Goal: Information Seeking & Learning: Stay updated

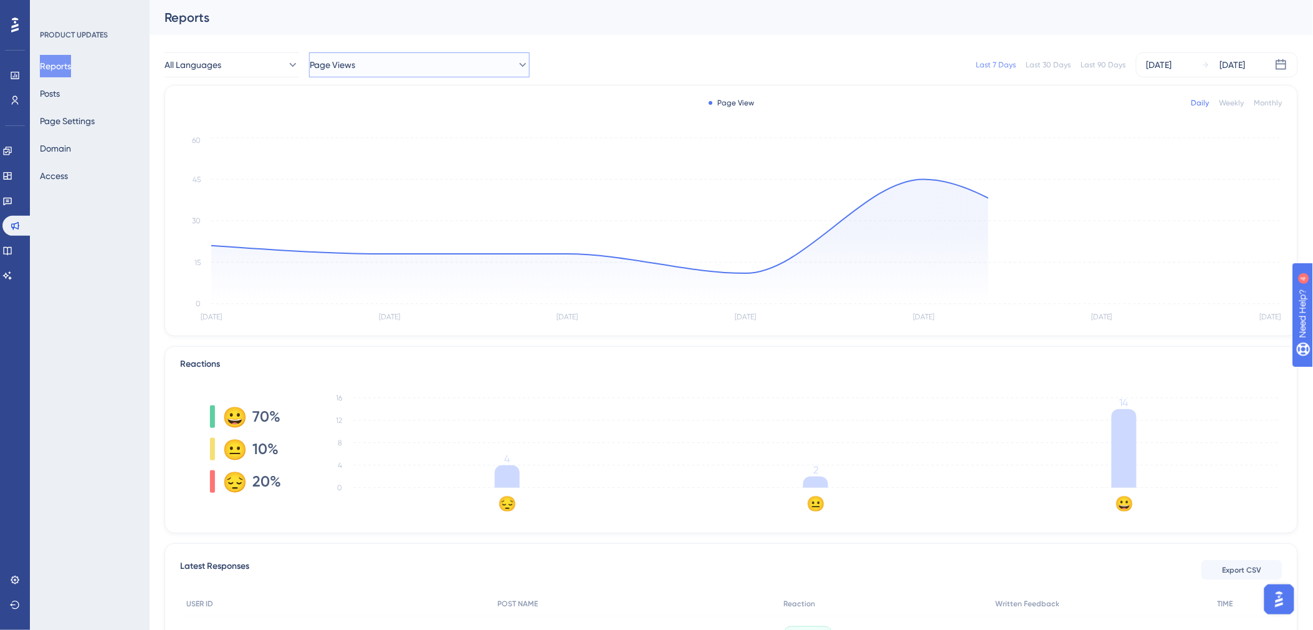
click at [403, 65] on button "Page Views" at bounding box center [419, 64] width 221 height 25
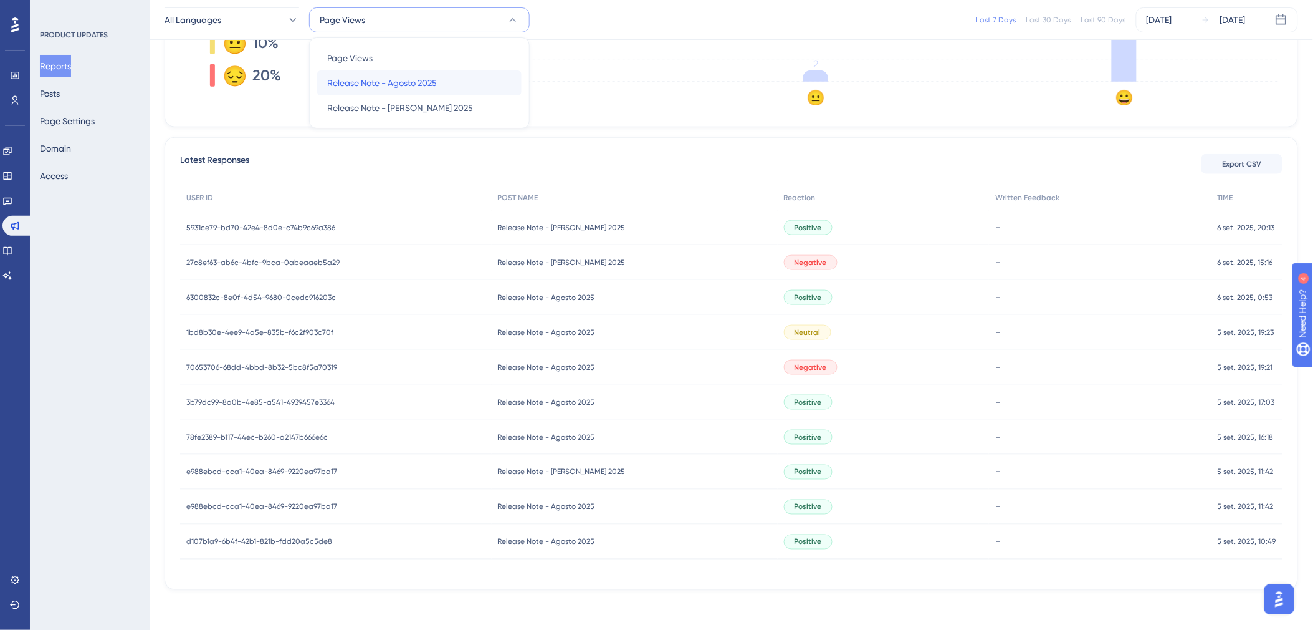
click at [390, 92] on div "Release Note - Agosto 2025 Release Note - Agosto 2025" at bounding box center [419, 82] width 185 height 25
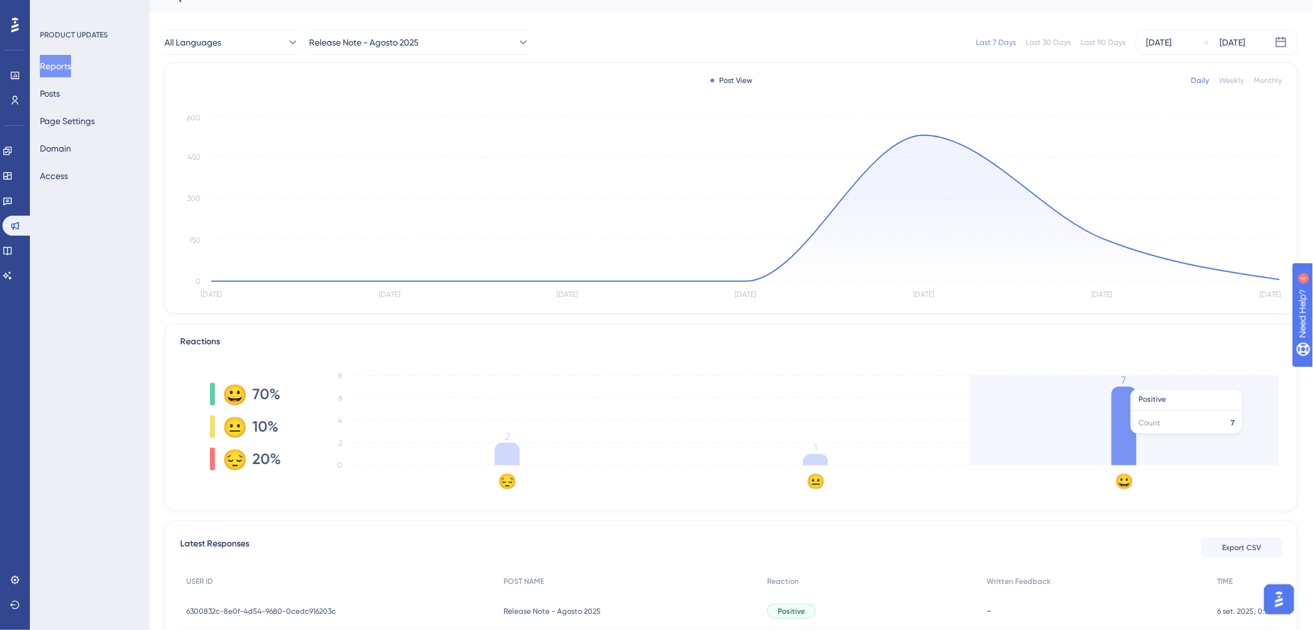
scroll to position [0, 0]
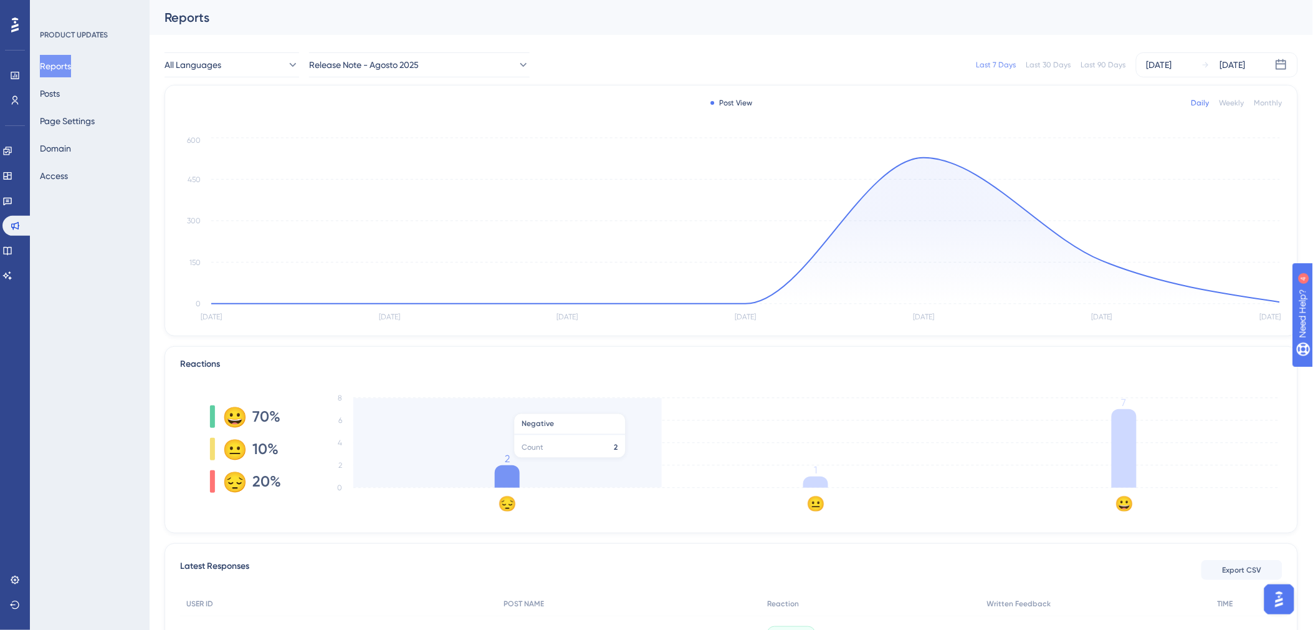
click at [518, 465] on line at bounding box center [816, 465] width 926 height 0
click at [504, 481] on icon at bounding box center [507, 476] width 25 height 22
click at [510, 448] on icon "😔 😐 😀 0 2 4 6 8 2 1 7" at bounding box center [797, 448] width 973 height 125
click at [507, 446] on icon "😔 😐 😀 0 2 4 6 8 2 1 7" at bounding box center [797, 448] width 973 height 125
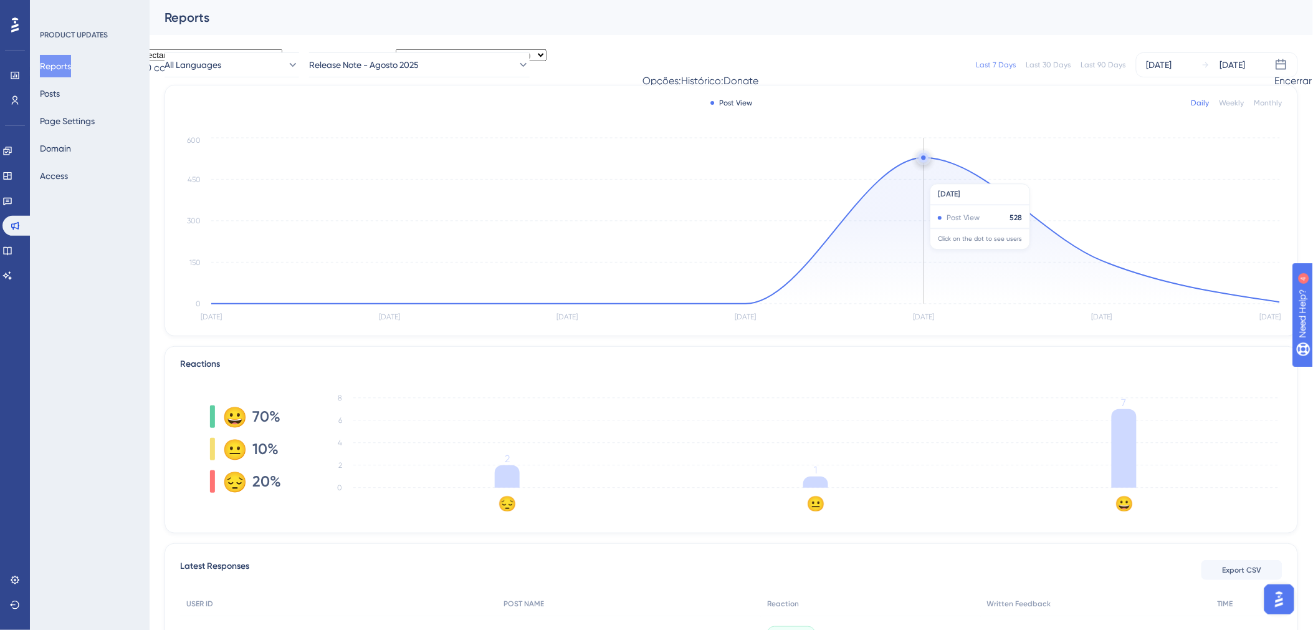
click at [890, 256] on icon at bounding box center [745, 231] width 1069 height 146
click at [926, 156] on circle at bounding box center [924, 157] width 4 height 4
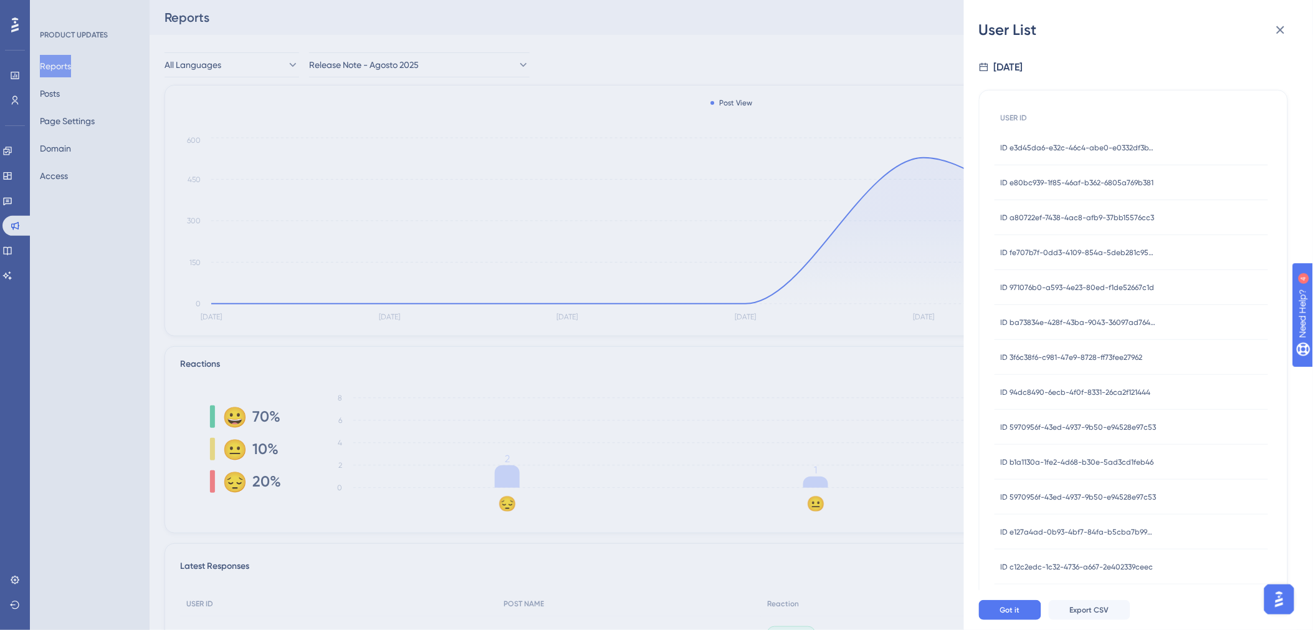
click at [1067, 139] on div "ID e3d45da6-e32c-46c4-abe0-e0332df3b7c0 ID e3d45da6-e32c-46c4-abe0-e0332df3b7c0" at bounding box center [1079, 147] width 156 height 35
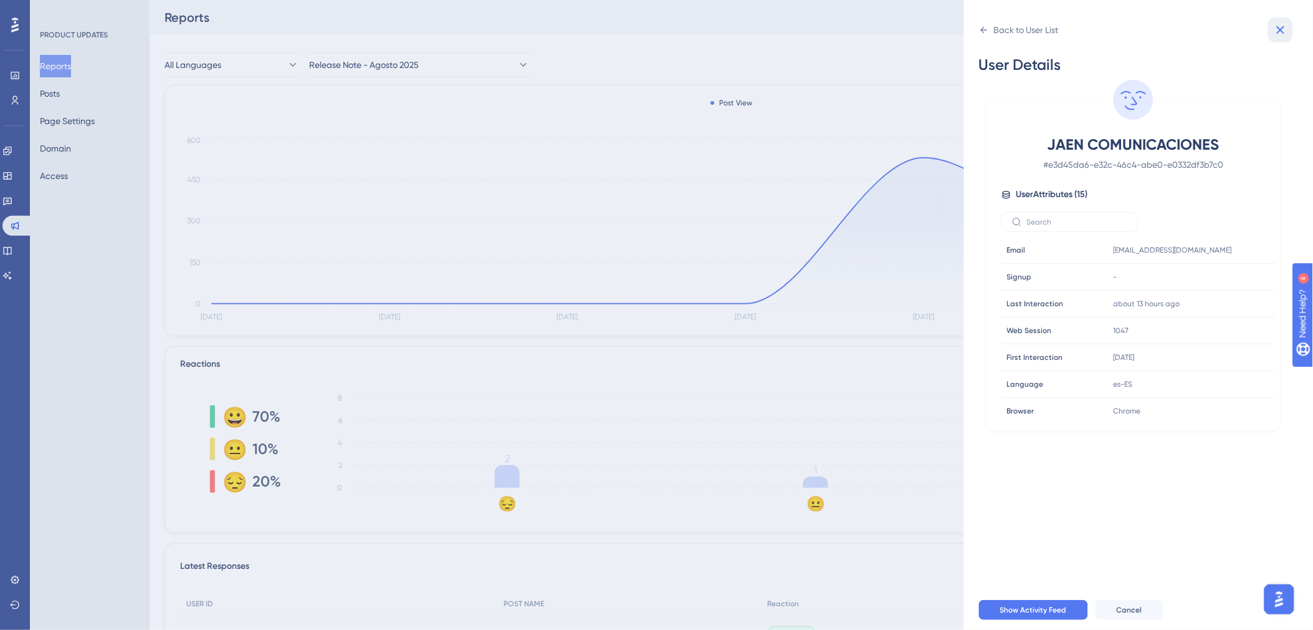
click at [1274, 29] on icon at bounding box center [1280, 29] width 15 height 15
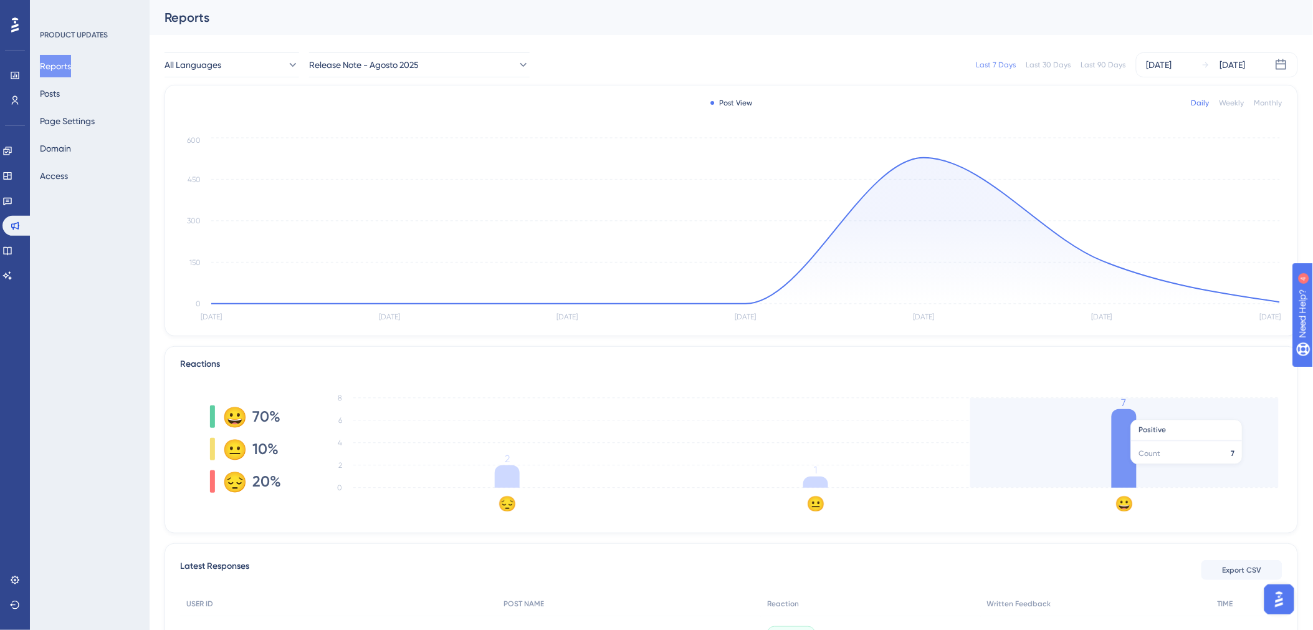
click at [1138, 471] on icon "😔 😐 😀 0 2 4 6 8 2 1 7" at bounding box center [797, 448] width 973 height 125
click at [1154, 446] on icon "😔 😐 😀 0 2 4 6 8 2 1 7" at bounding box center [797, 448] width 973 height 125
click at [1156, 416] on icon "😔 😐 😀 0 2 4 6 8 2 1 7" at bounding box center [797, 448] width 973 height 125
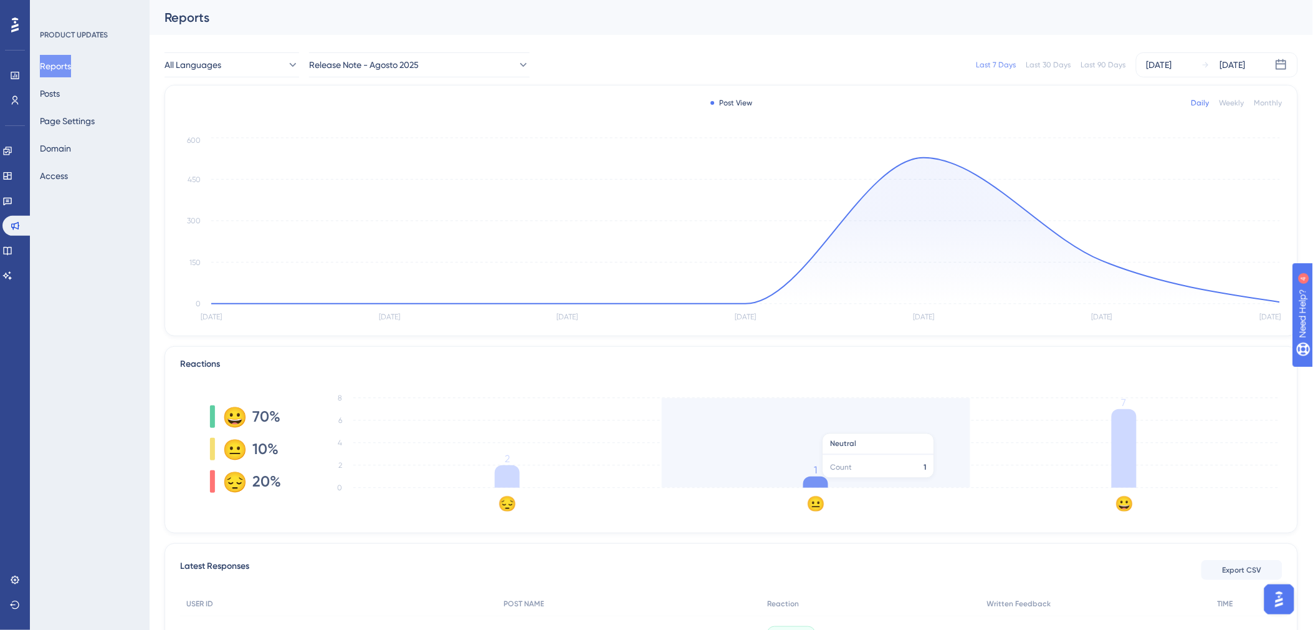
click at [833, 484] on icon "😔 😐 😀 0 2 4 6 8 2 1 7" at bounding box center [797, 448] width 973 height 125
click at [803, 477] on icon "😔 😐 😀 0 2 4 6 8 2 1 7" at bounding box center [797, 448] width 973 height 125
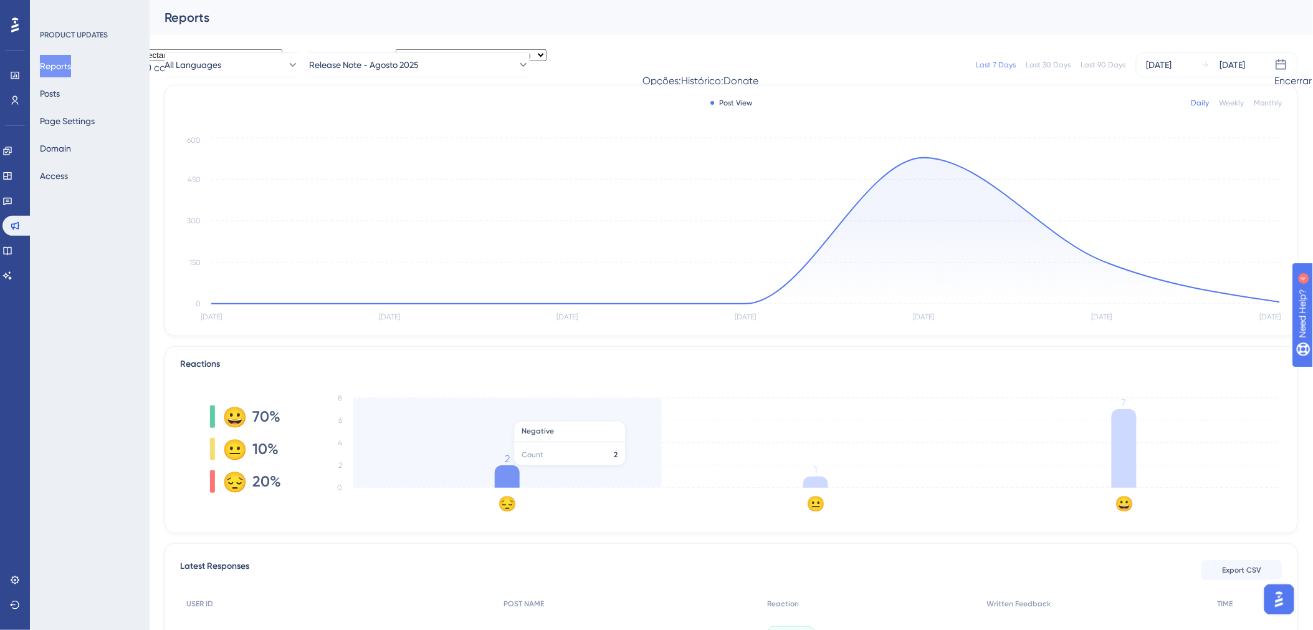
click at [489, 472] on icon "😔 😐 😀 0 2 4 6 8 2 1 7" at bounding box center [797, 448] width 973 height 125
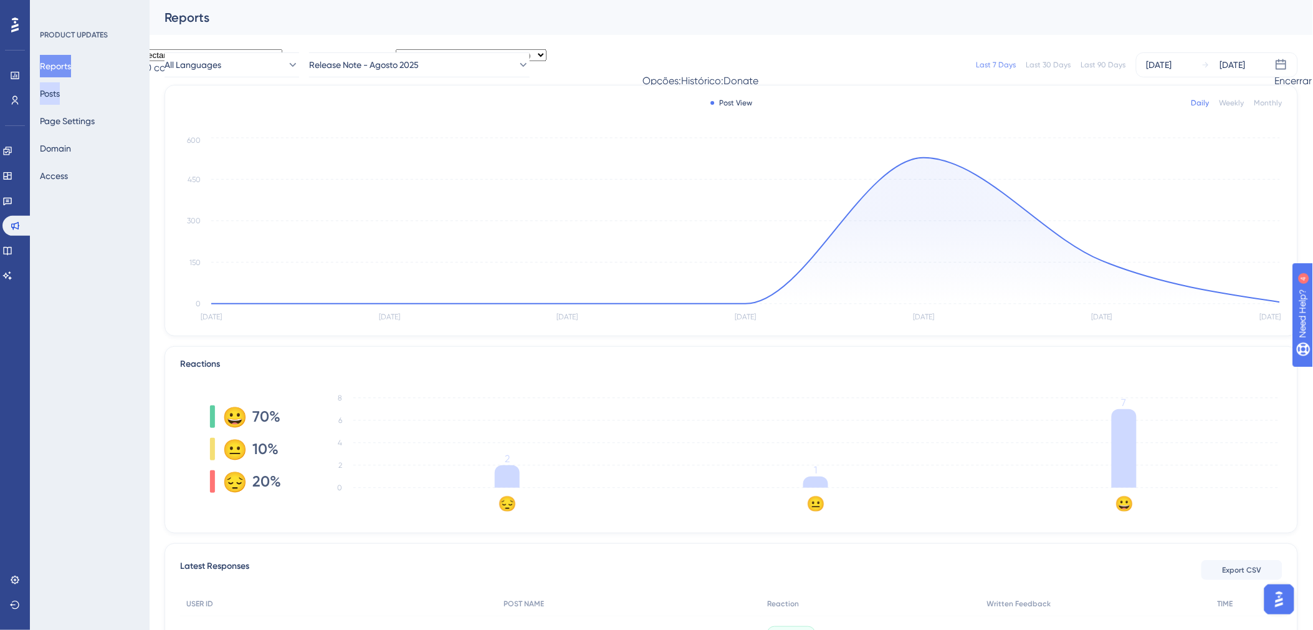
click at [60, 102] on button "Posts" at bounding box center [50, 93] width 20 height 22
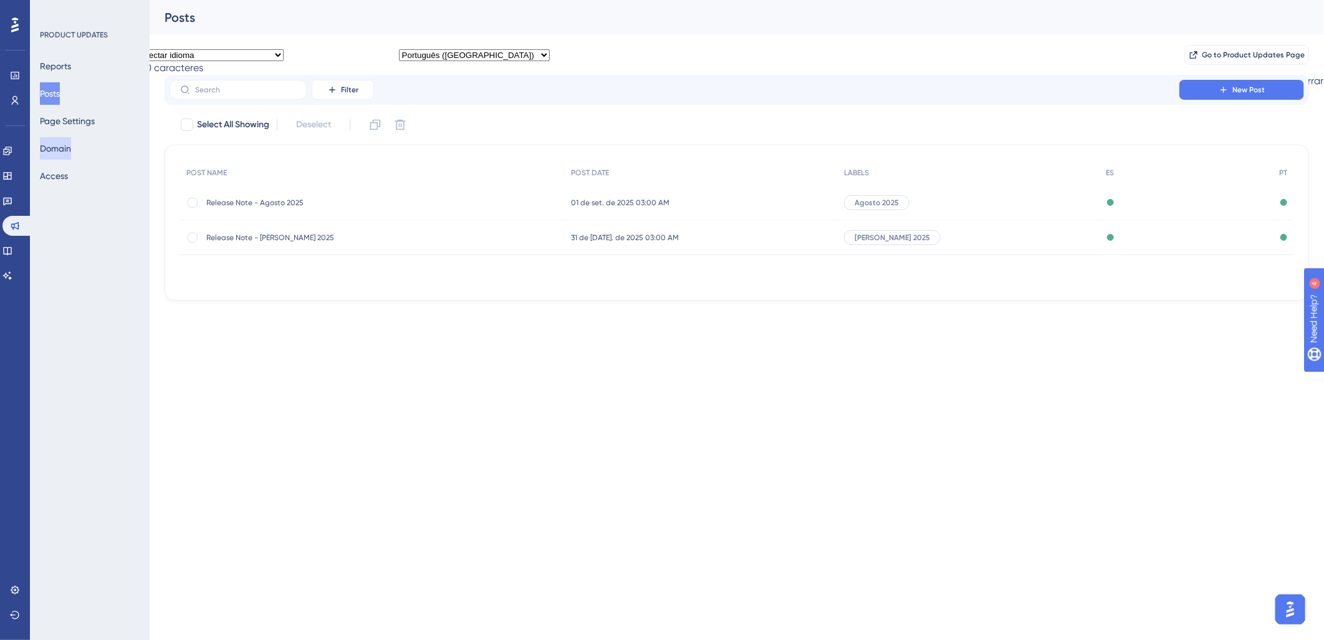
click at [66, 147] on button "Domain" at bounding box center [55, 148] width 31 height 22
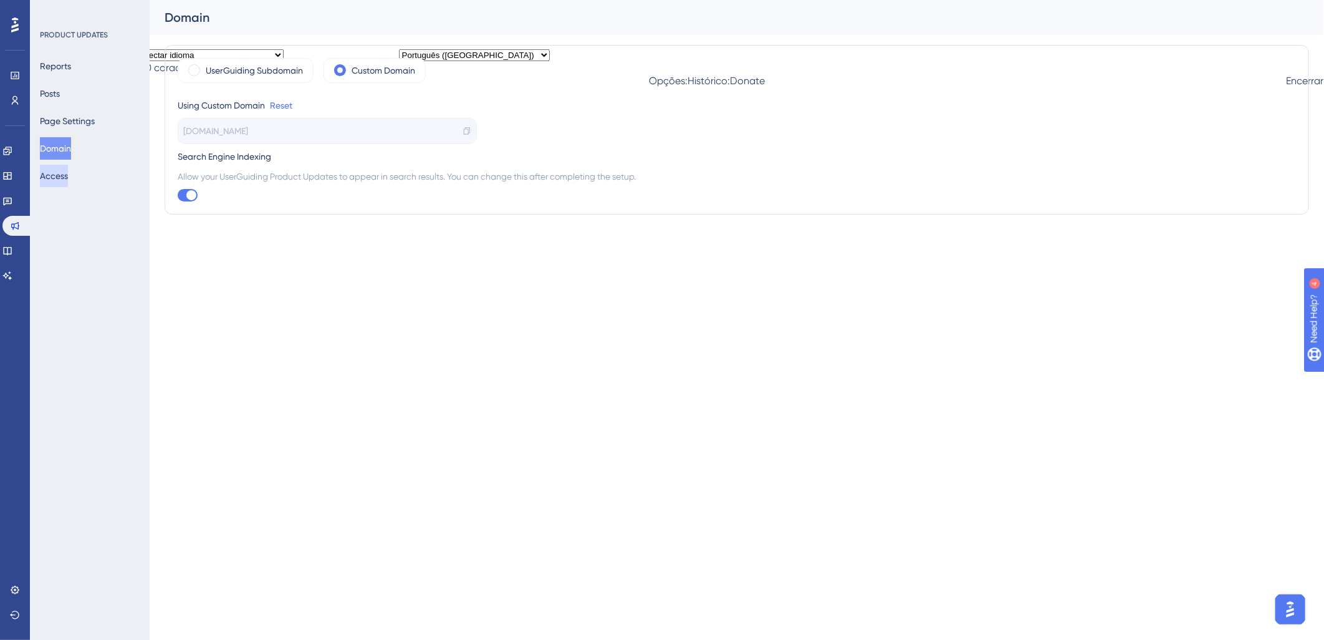
click at [56, 182] on button "Access" at bounding box center [54, 176] width 28 height 22
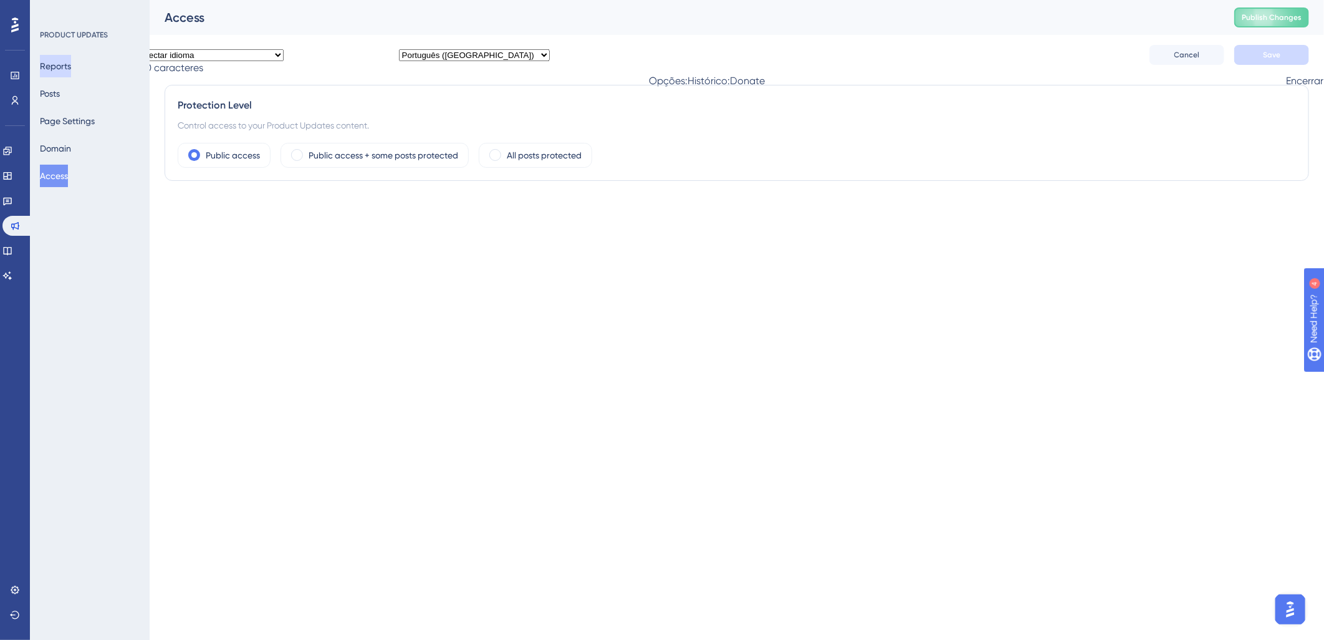
click at [71, 74] on button "Reports" at bounding box center [55, 66] width 31 height 22
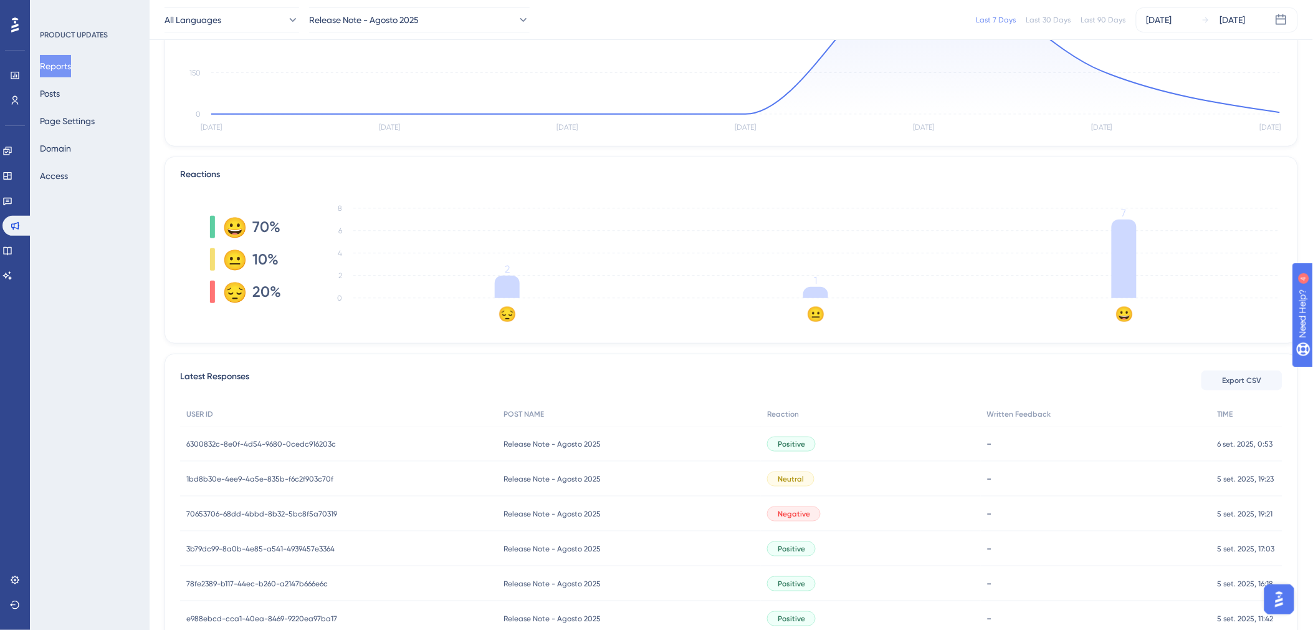
scroll to position [296, 0]
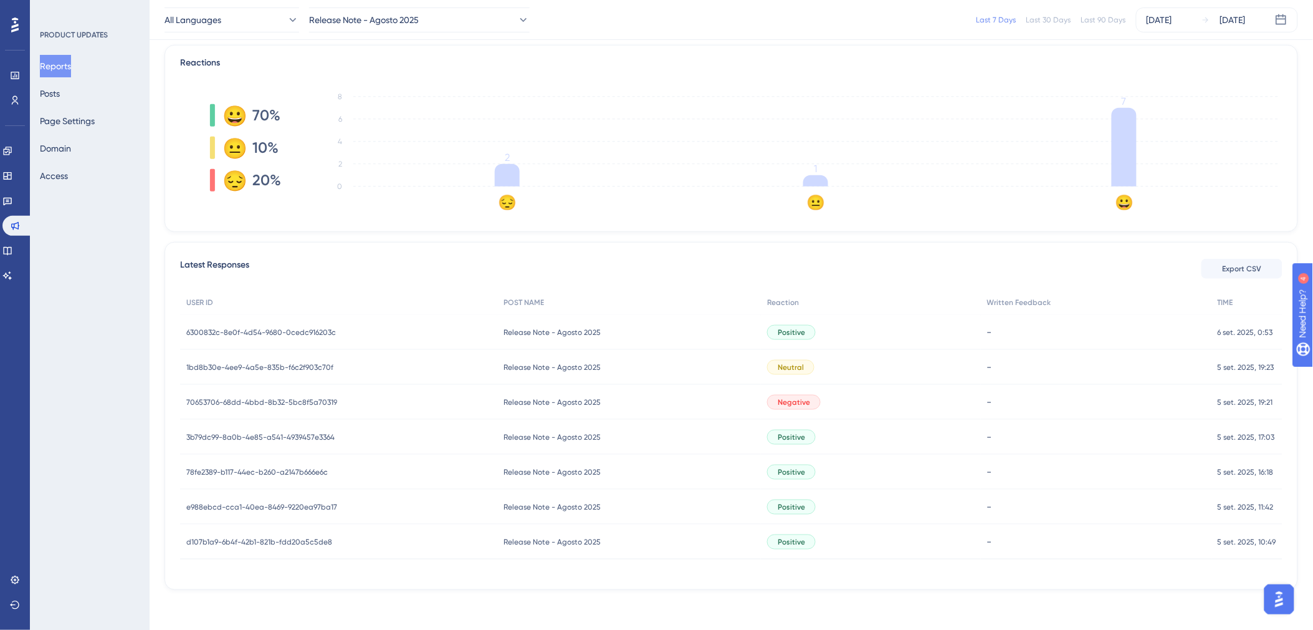
click at [830, 393] on div "Negative" at bounding box center [871, 402] width 220 height 35
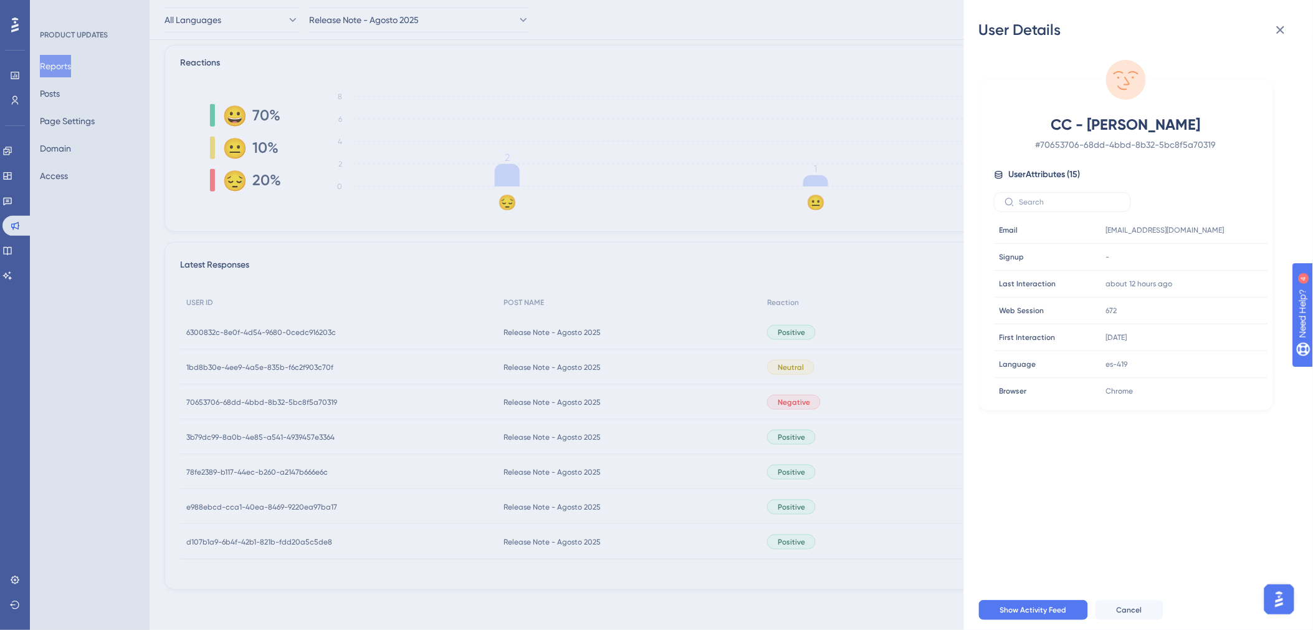
click at [838, 387] on div "User Details CC - [PERSON_NAME] # 70653706-68dd-4bbd-8b32-5bc8f5a70319 User Att…" at bounding box center [656, 315] width 1313 height 630
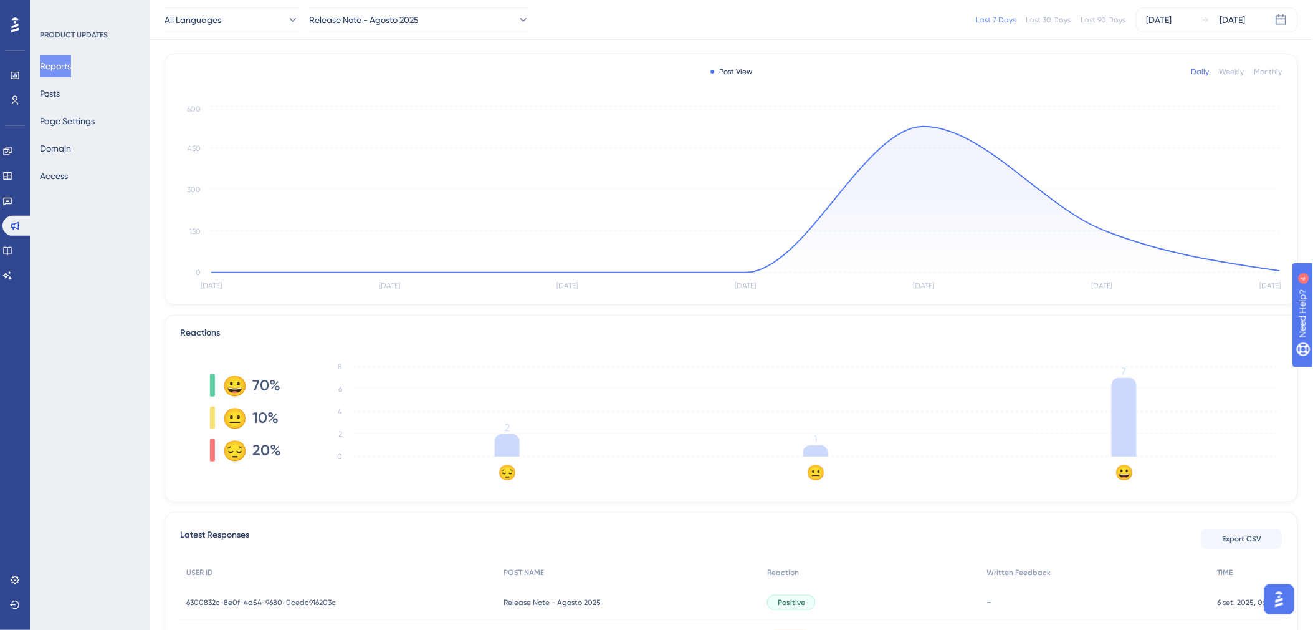
scroll to position [0, 0]
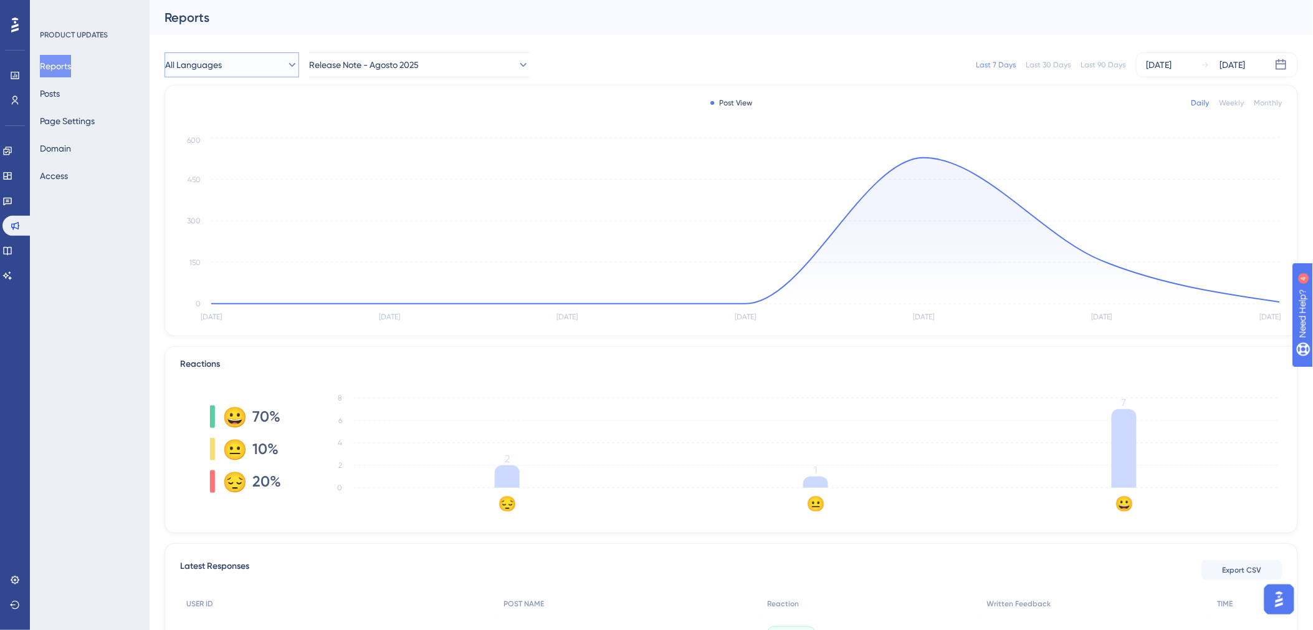
click at [286, 65] on icon at bounding box center [292, 65] width 12 height 12
click at [355, 71] on span "Release Note - Agosto 2025" at bounding box center [365, 64] width 110 height 15
click at [383, 148] on span "Release Note - [PERSON_NAME] 2025" at bounding box center [400, 152] width 146 height 15
click at [620, 65] on div "Last 7 Days Last 30 Days Last 90 Days [DATE] [DATE]" at bounding box center [922, 64] width 754 height 25
click at [517, 65] on icon at bounding box center [523, 65] width 12 height 12
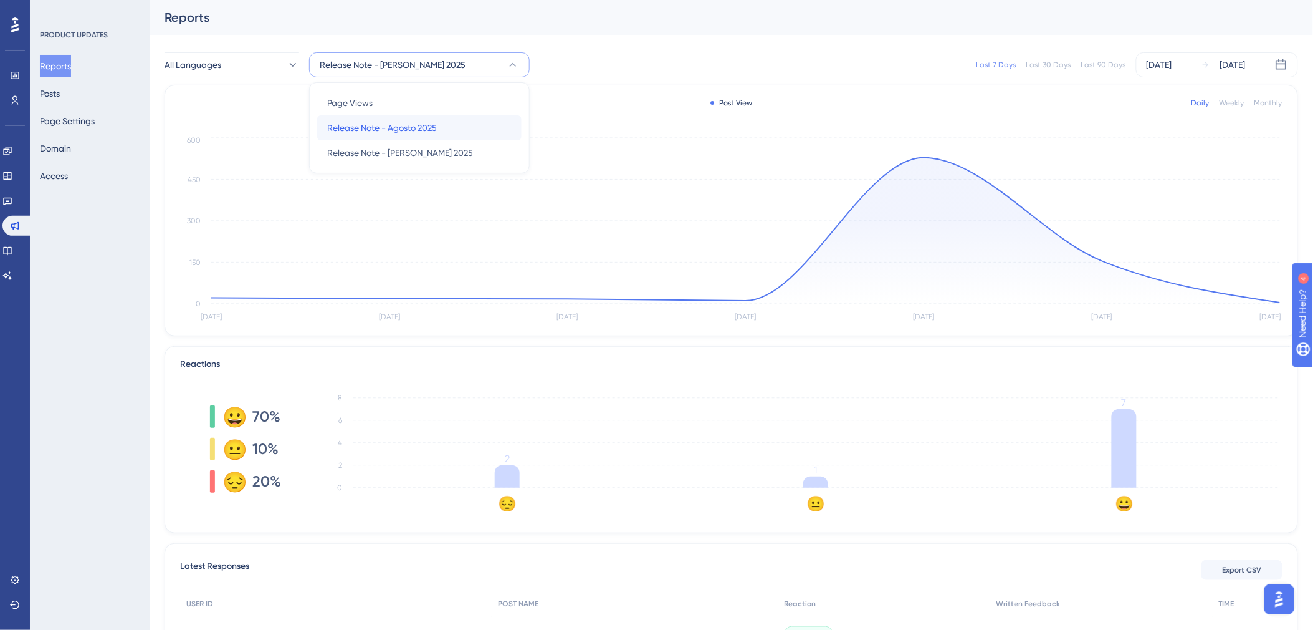
click at [426, 128] on span "Release Note - Agosto 2025" at bounding box center [382, 127] width 110 height 15
click at [445, 73] on button "Release Note - Agosto 2025" at bounding box center [419, 64] width 221 height 25
click at [334, 146] on span "Release Note - [PERSON_NAME] 2025" at bounding box center [400, 152] width 146 height 15
click at [1046, 65] on div "Last 30 Days" at bounding box center [1049, 65] width 45 height 10
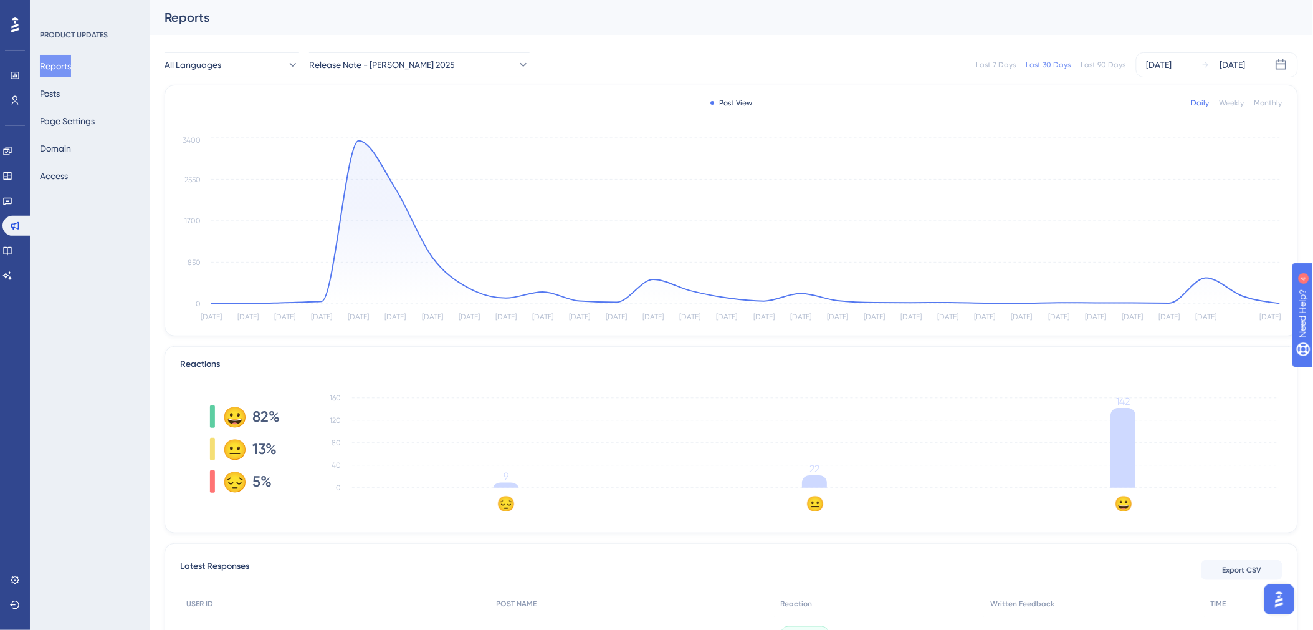
click at [484, 82] on div "All Languages Release Note - [PERSON_NAME] 2025 Last 7 Days Last 30 Days Last 9…" at bounding box center [732, 65] width 1134 height 40
click at [493, 64] on button "Release Note - [PERSON_NAME] 2025" at bounding box center [419, 64] width 221 height 25
click at [440, 132] on div "Release Note - Agosto 2025 Release Note - Agosto 2025" at bounding box center [419, 127] width 185 height 25
